Goal: Check status: Check status

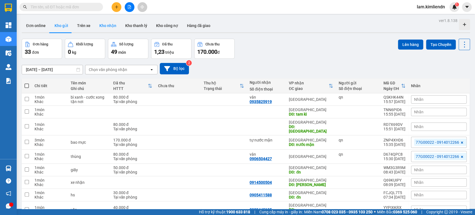
click at [100, 25] on button "Kho nhận" at bounding box center [108, 25] width 26 height 13
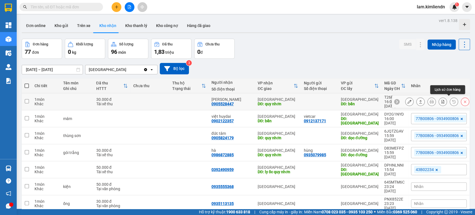
click at [451, 98] on button at bounding box center [454, 102] width 8 height 10
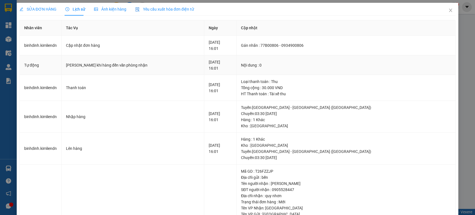
click at [76, 66] on div "[PERSON_NAME] khi hàng đến văn phòng nhận" at bounding box center [133, 65] width 134 height 6
drag, startPoint x: 68, startPoint y: 63, endPoint x: 112, endPoint y: 63, distance: 44.2
click at [110, 63] on div "[PERSON_NAME] khi hàng đến văn phòng nhận" at bounding box center [133, 65] width 134 height 6
click at [113, 63] on div "[PERSON_NAME] khi hàng đến văn phòng nhận" at bounding box center [133, 65] width 134 height 6
click at [293, 66] on div "Nội dung : 0" at bounding box center [346, 65] width 210 height 6
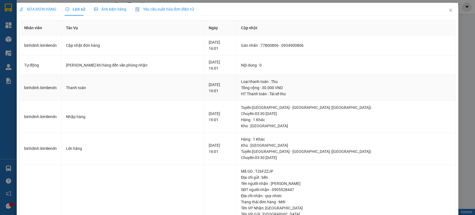
click at [294, 83] on div "Loại thanh toán : Thu" at bounding box center [346, 81] width 210 height 6
drag, startPoint x: 66, startPoint y: 62, endPoint x: 133, endPoint y: 61, distance: 67.0
click at [133, 61] on td "[PERSON_NAME] khi hàng đến văn phòng nhận" at bounding box center [132, 65] width 143 height 20
click at [134, 61] on td "[PERSON_NAME] khi hàng đến văn phòng nhận" at bounding box center [132, 65] width 143 height 20
drag, startPoint x: 68, startPoint y: 65, endPoint x: 96, endPoint y: 64, distance: 28.1
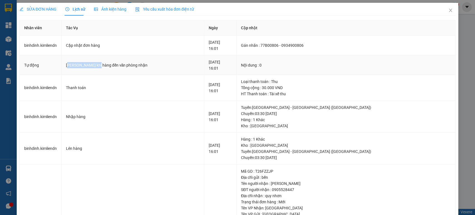
click at [96, 64] on div "[PERSON_NAME] khi hàng đến văn phòng nhận" at bounding box center [133, 65] width 134 height 6
click at [113, 63] on div "[PERSON_NAME] khi hàng đến văn phòng nhận" at bounding box center [133, 65] width 134 height 6
click at [448, 11] on icon "close" at bounding box center [450, 10] width 4 height 4
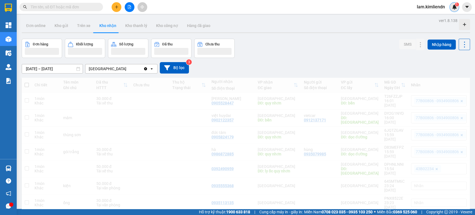
click at [452, 9] on img at bounding box center [454, 6] width 5 height 5
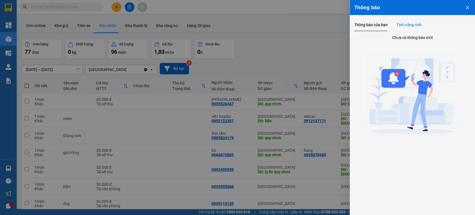
click at [405, 25] on div "Tính năng mới" at bounding box center [408, 25] width 25 height 6
click at [469, 9] on icon "close" at bounding box center [467, 7] width 4 height 4
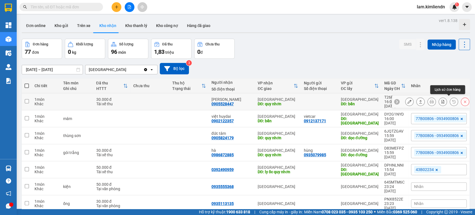
click at [452, 100] on icon at bounding box center [454, 102] width 4 height 4
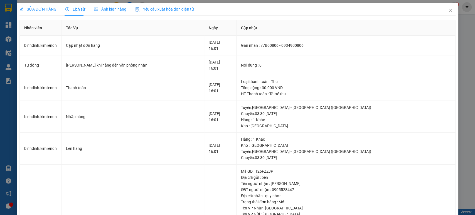
click at [151, 11] on span "Yêu cầu xuất hóa đơn điện tử" at bounding box center [164, 9] width 59 height 4
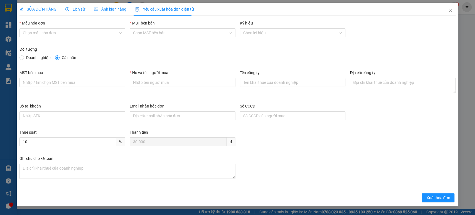
click at [72, 10] on span "Lịch sử" at bounding box center [75, 9] width 20 height 4
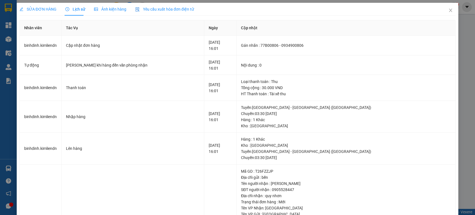
click at [149, 15] on div "Yêu cầu xuất hóa đơn điện tử" at bounding box center [164, 9] width 59 height 13
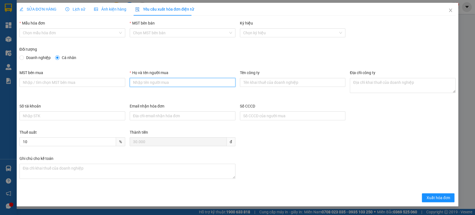
click at [160, 79] on input "Họ và tên người mua" at bounding box center [183, 82] width 106 height 9
click at [73, 8] on span "Lịch sử" at bounding box center [75, 9] width 20 height 4
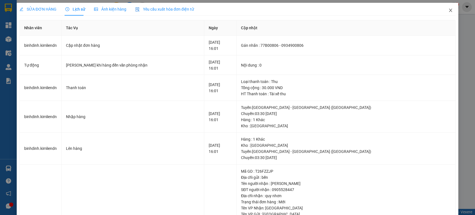
click at [449, 10] on icon "close" at bounding box center [450, 10] width 3 height 3
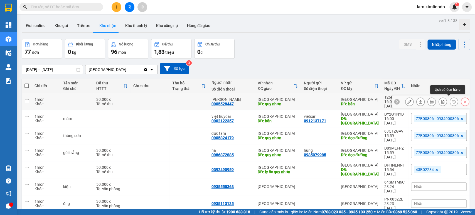
click at [452, 101] on icon at bounding box center [454, 102] width 4 height 4
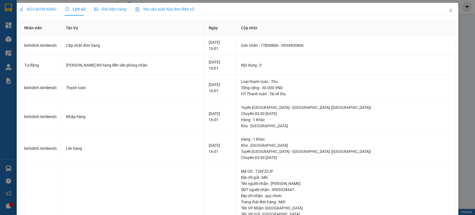
click at [109, 10] on span "Ảnh kiện hàng" at bounding box center [110, 9] width 32 height 4
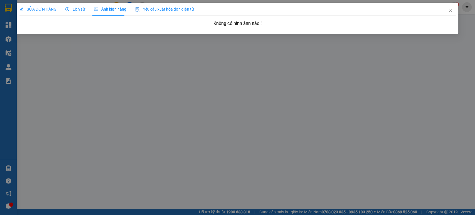
click at [66, 13] on div "Lịch sử" at bounding box center [75, 9] width 20 height 13
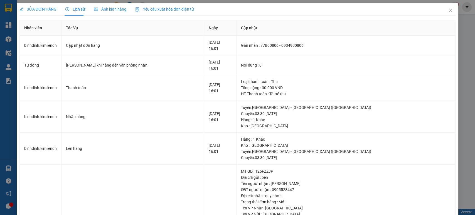
click at [96, 10] on icon "picture" at bounding box center [96, 9] width 4 height 3
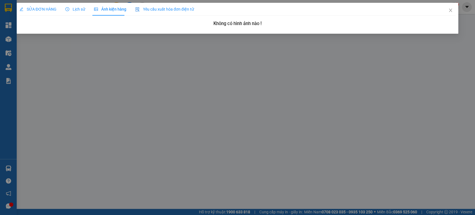
click at [70, 11] on span "Lịch sử" at bounding box center [75, 9] width 20 height 4
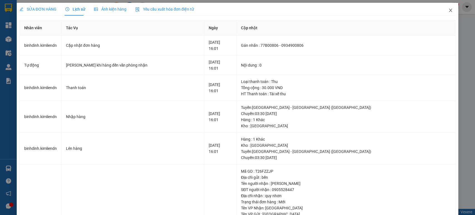
click at [448, 10] on icon "close" at bounding box center [450, 10] width 4 height 4
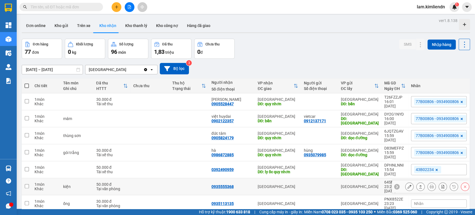
click at [451, 182] on button at bounding box center [454, 187] width 8 height 10
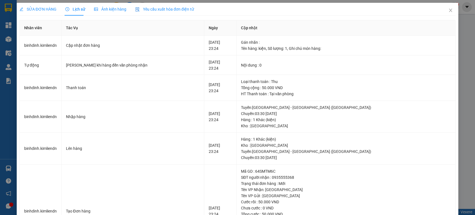
click at [110, 9] on span "Ảnh kiện hàng" at bounding box center [110, 9] width 32 height 4
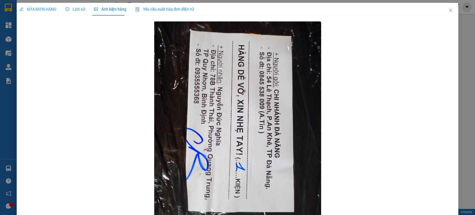
click at [80, 13] on div "Lịch sử" at bounding box center [75, 9] width 20 height 13
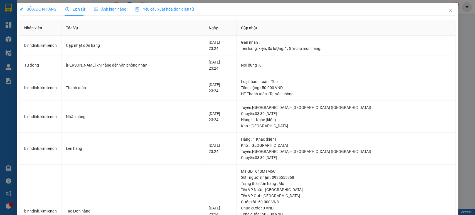
click at [104, 12] on div "Ảnh kiện hàng" at bounding box center [110, 9] width 32 height 6
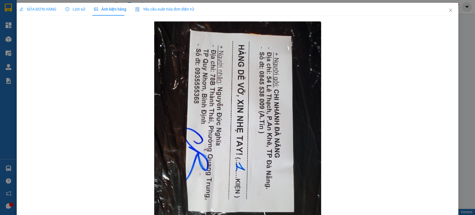
click at [82, 9] on span "Lịch sử" at bounding box center [75, 9] width 20 height 4
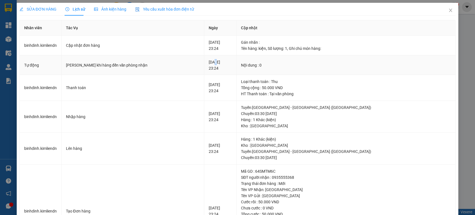
click at [227, 60] on div "[DATE] 23:24" at bounding box center [220, 65] width 23 height 12
click at [448, 9] on span "Close" at bounding box center [451, 11] width 16 height 16
